Goal: Check status: Check status

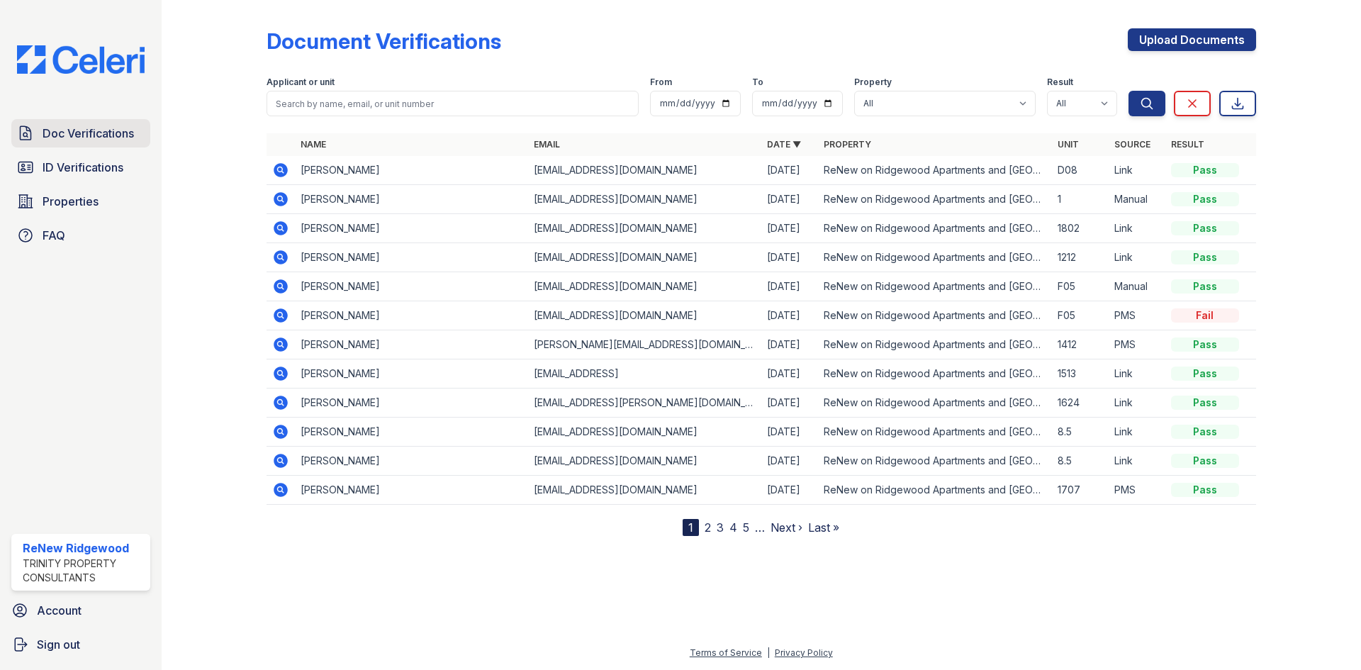
click at [38, 133] on link "Doc Verifications" at bounding box center [80, 133] width 139 height 28
click at [84, 174] on span "ID Verifications" at bounding box center [83, 167] width 81 height 17
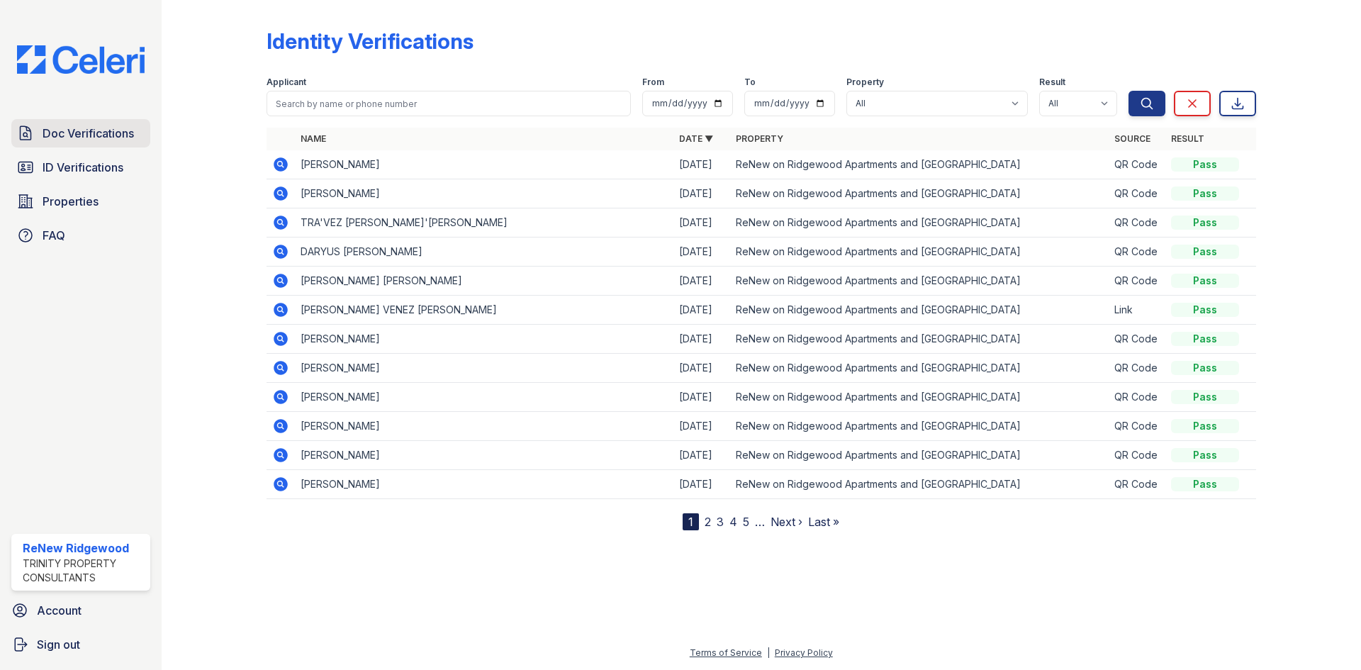
click at [90, 125] on span "Doc Verifications" at bounding box center [88, 133] width 91 height 17
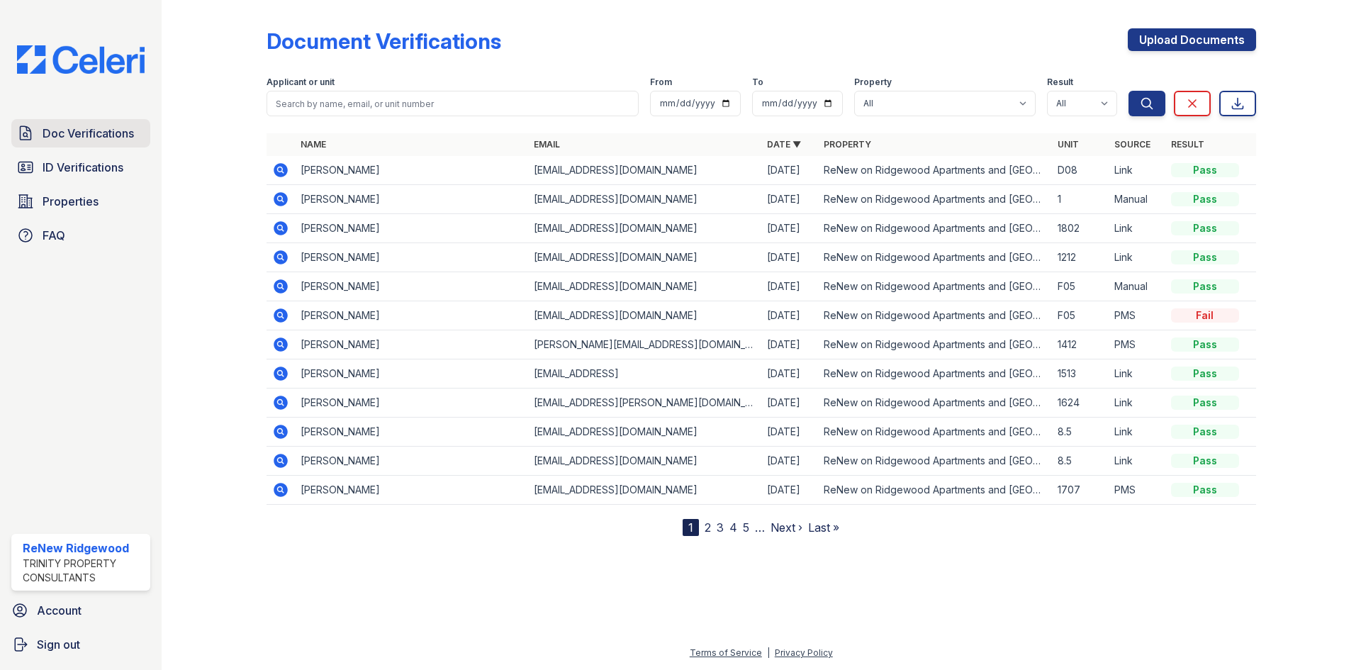
click at [121, 130] on span "Doc Verifications" at bounding box center [88, 133] width 91 height 17
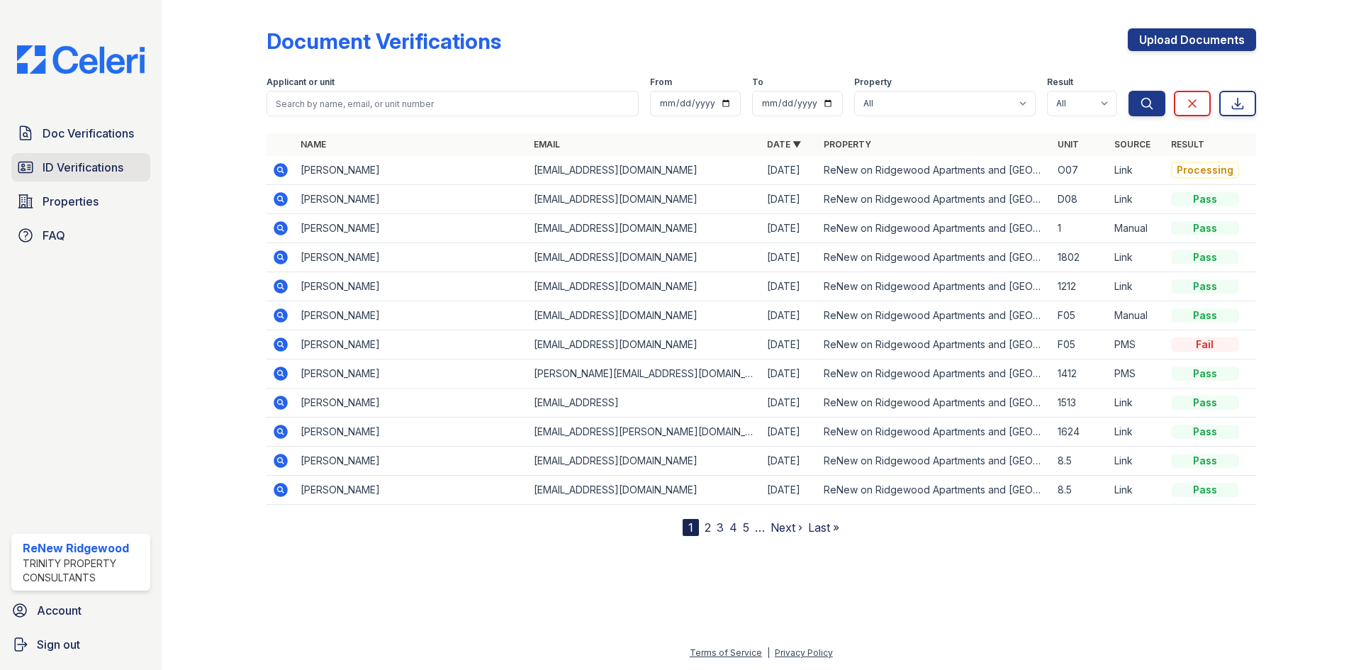
click at [103, 171] on span "ID Verifications" at bounding box center [83, 167] width 81 height 17
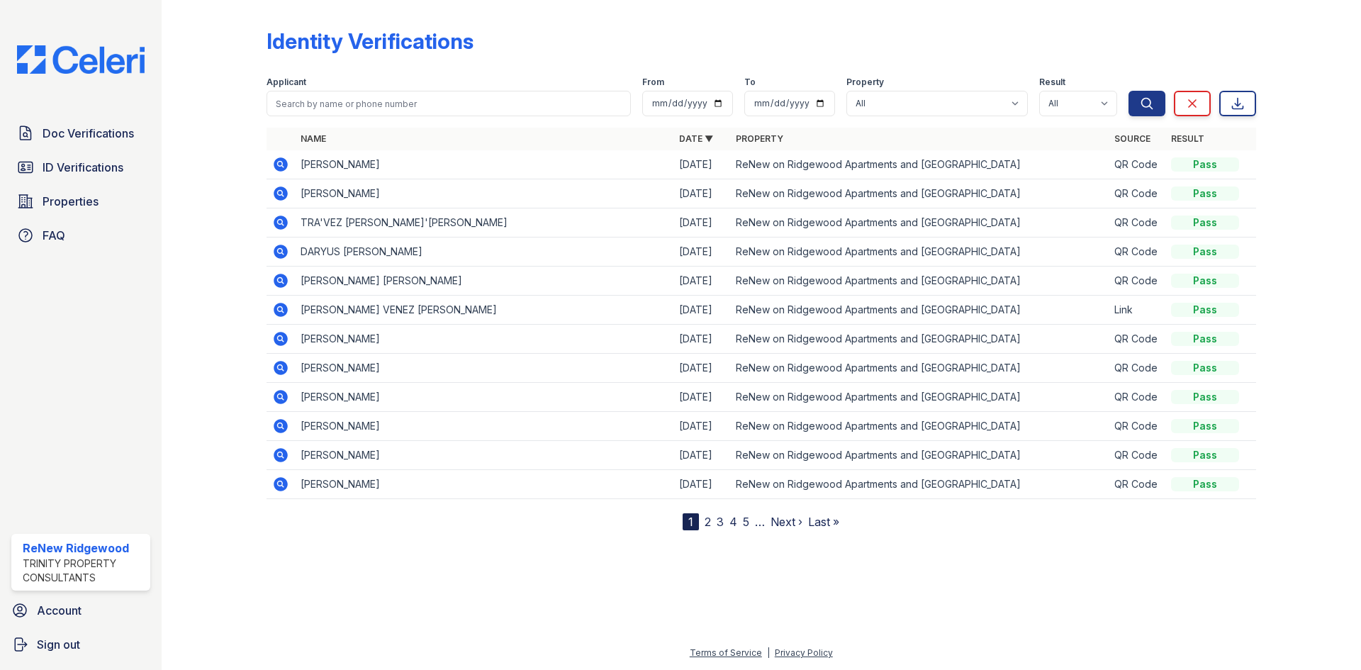
click at [98, 129] on span "Doc Verifications" at bounding box center [88, 133] width 91 height 17
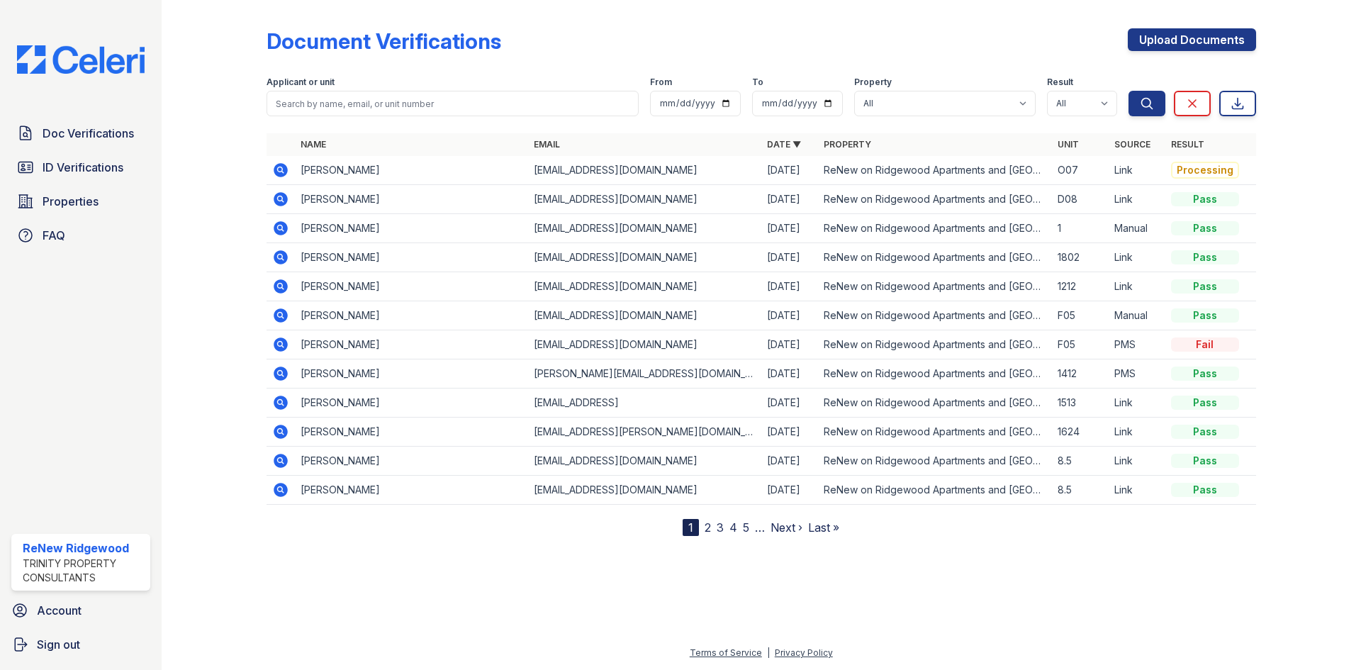
click at [278, 163] on icon at bounding box center [280, 170] width 17 height 17
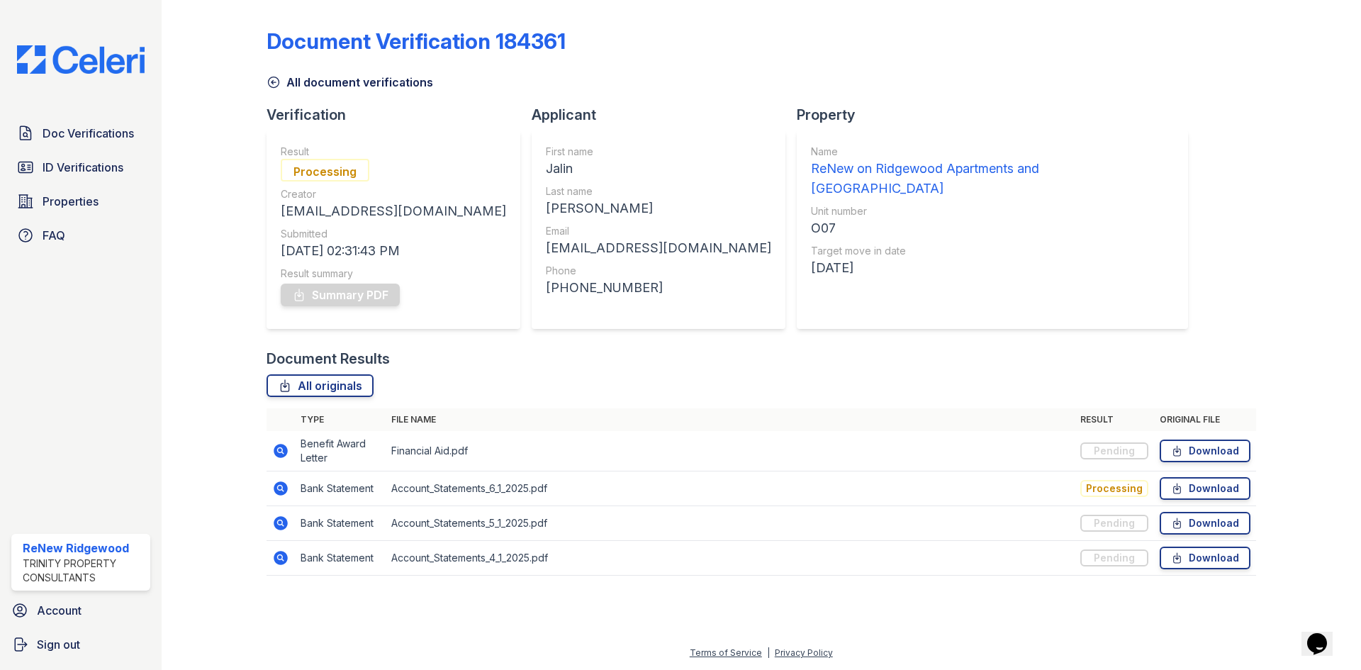
click at [279, 86] on icon at bounding box center [274, 82] width 14 height 14
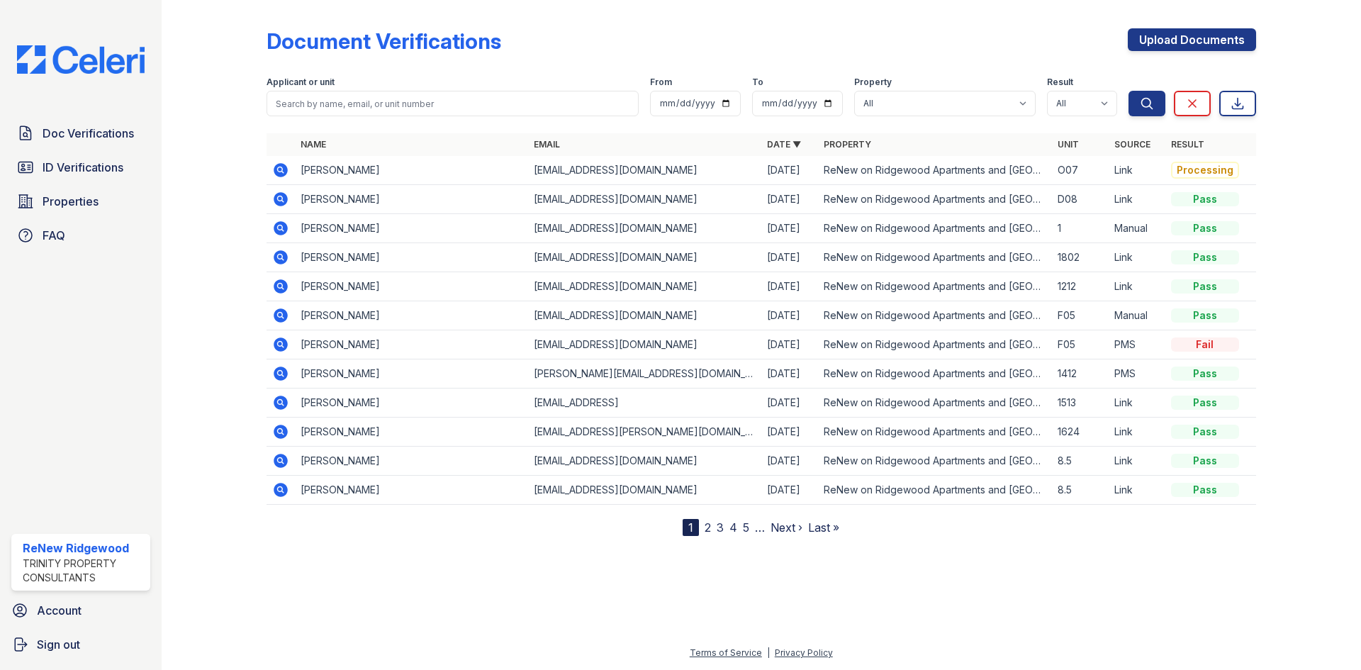
click at [1182, 173] on div "Processing" at bounding box center [1205, 170] width 68 height 17
click at [284, 173] on icon at bounding box center [281, 170] width 14 height 14
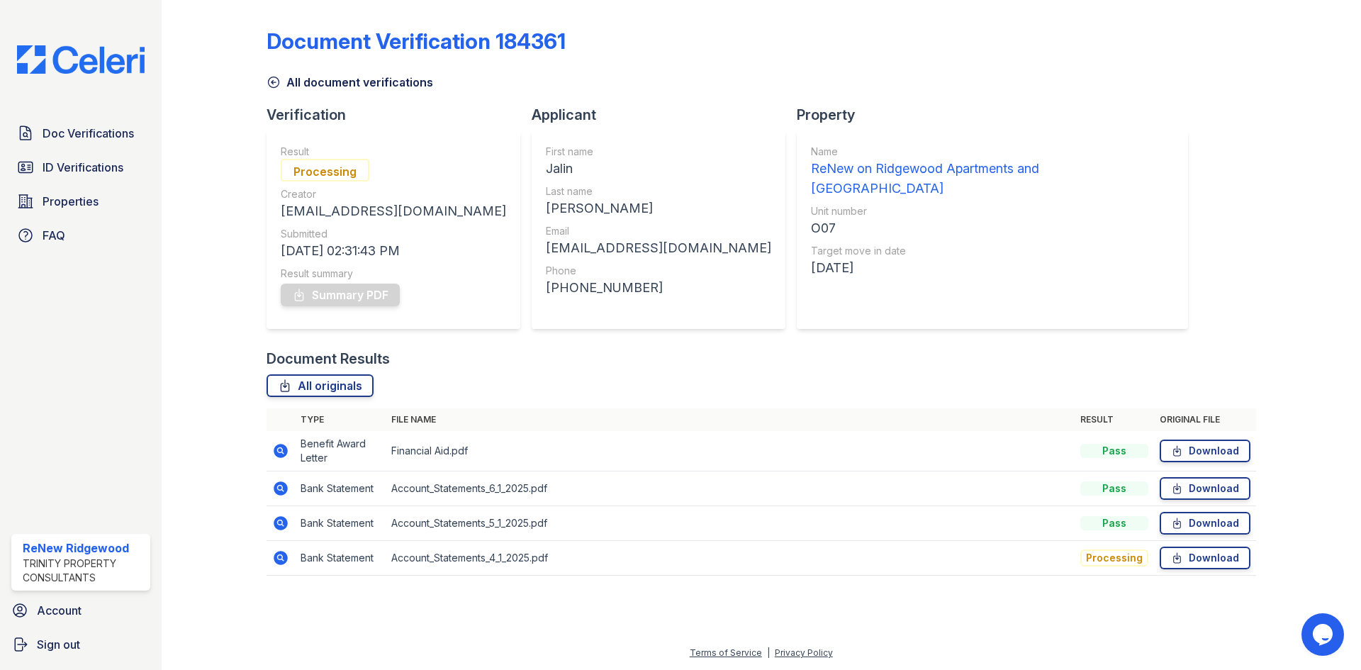
click at [279, 84] on icon at bounding box center [274, 82] width 14 height 14
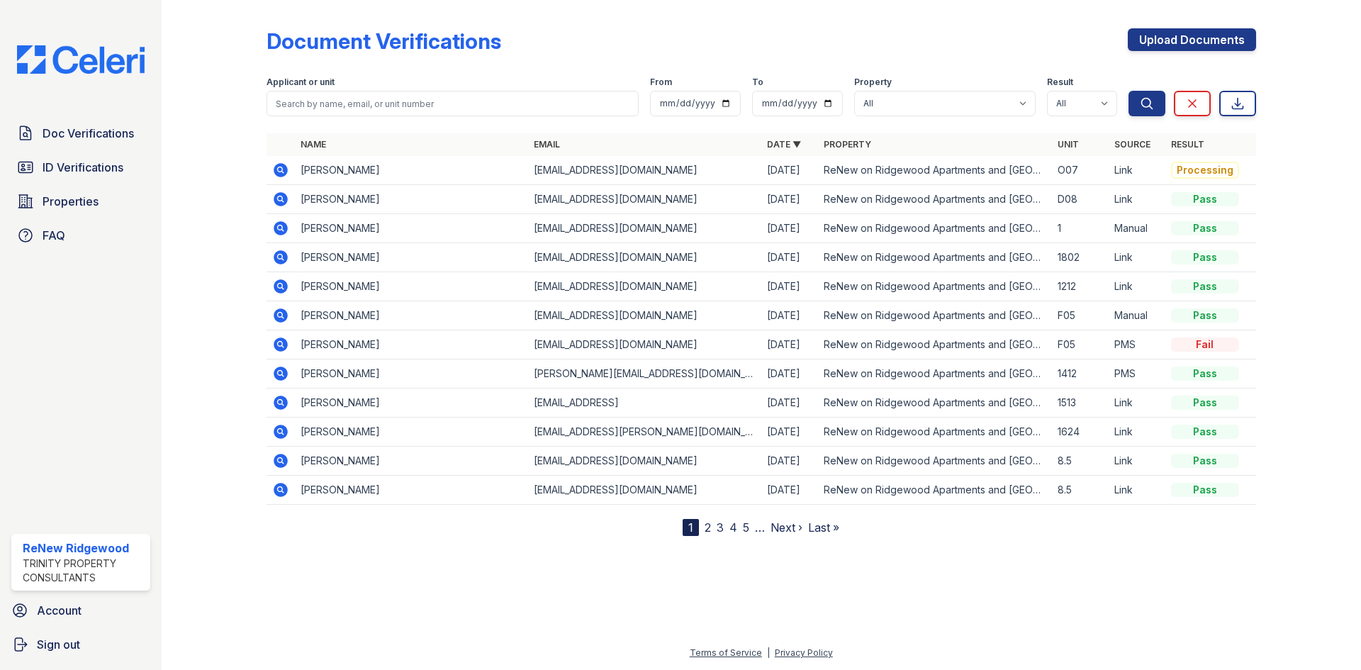
click at [284, 173] on icon at bounding box center [280, 170] width 17 height 17
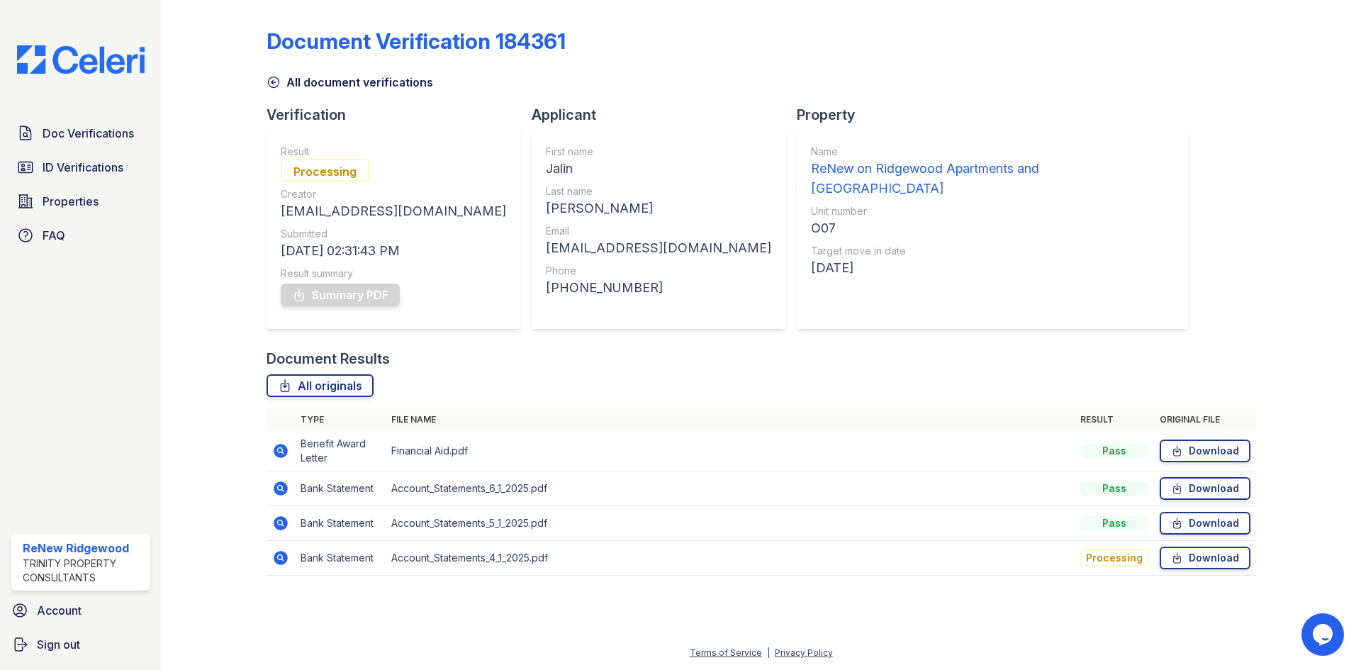
click at [272, 91] on div "Document Verification 184361 All document verifications Verification Result Pro…" at bounding box center [762, 298] width 990 height 584
click at [272, 78] on icon at bounding box center [274, 82] width 14 height 14
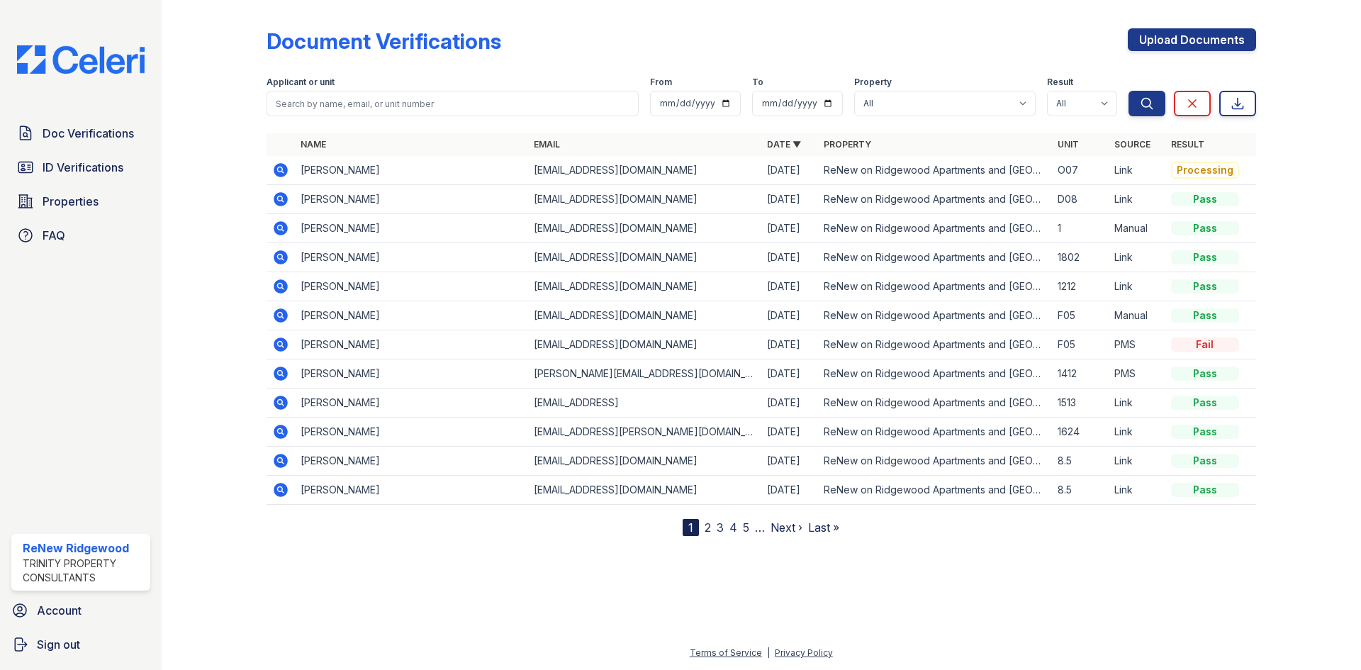
click at [284, 173] on icon at bounding box center [280, 170] width 17 height 17
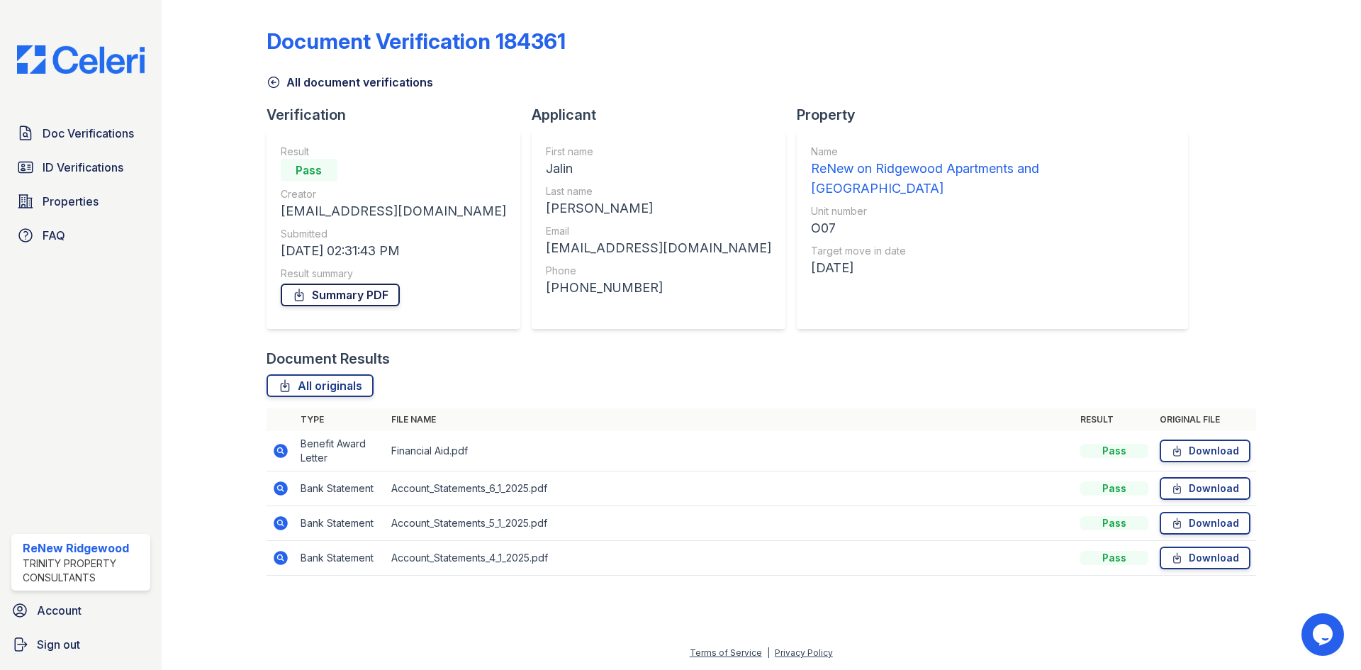
click at [354, 286] on link "Summary PDF" at bounding box center [340, 295] width 119 height 23
